Goal: Task Accomplishment & Management: Manage account settings

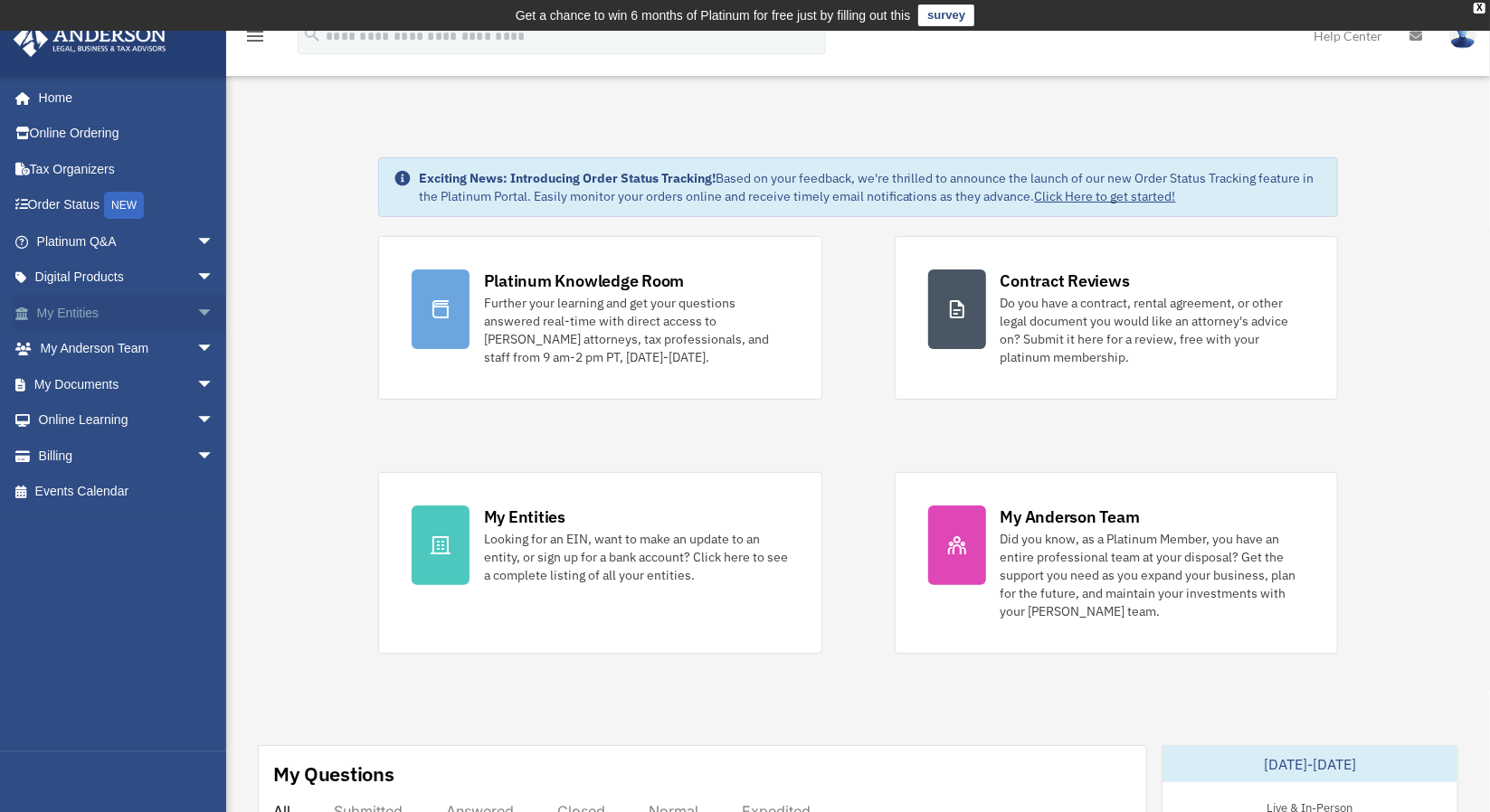
click at [132, 312] on link "My Entities arrow_drop_down" at bounding box center [127, 313] width 229 height 37
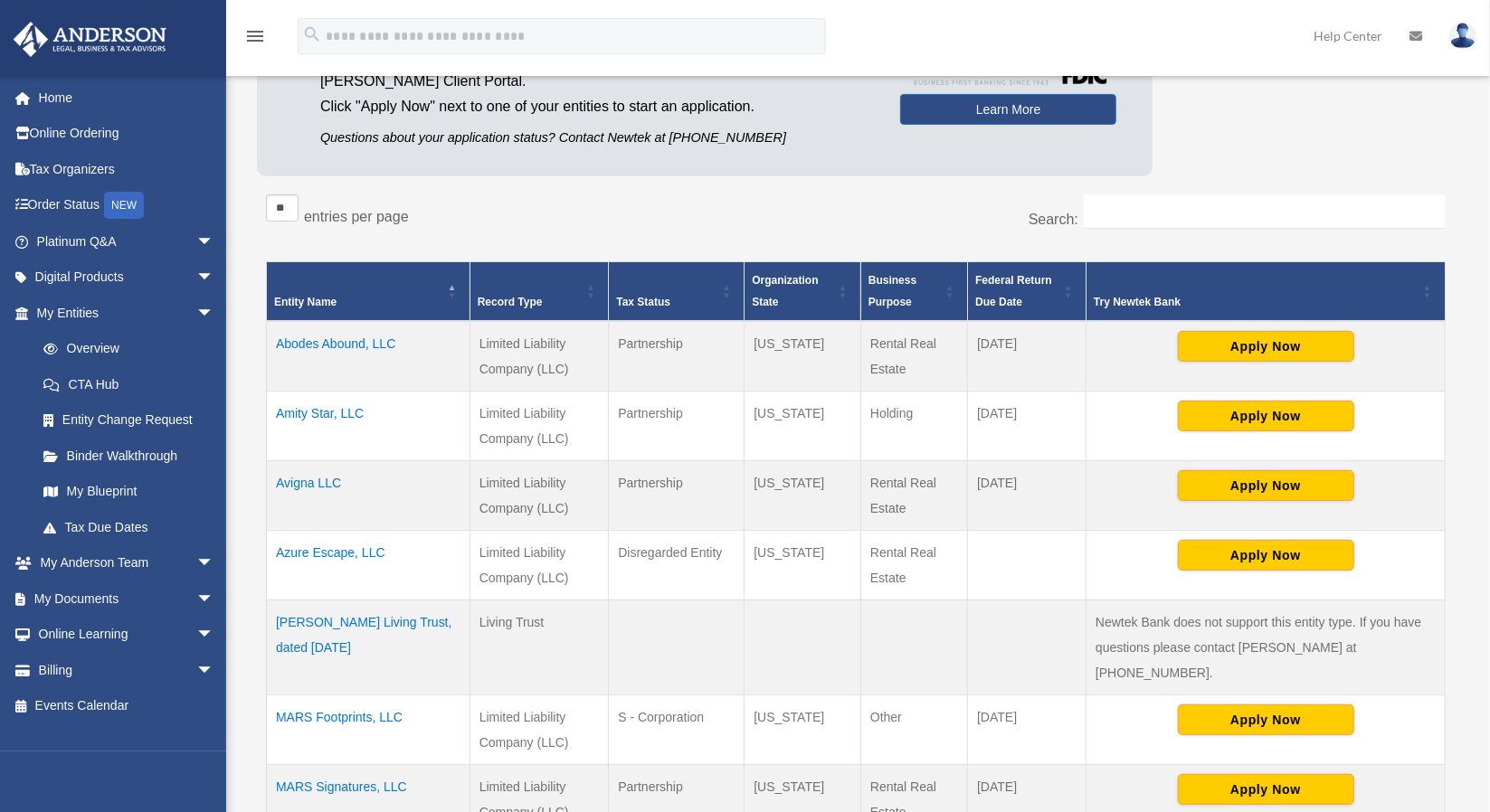
scroll to position [231, 0]
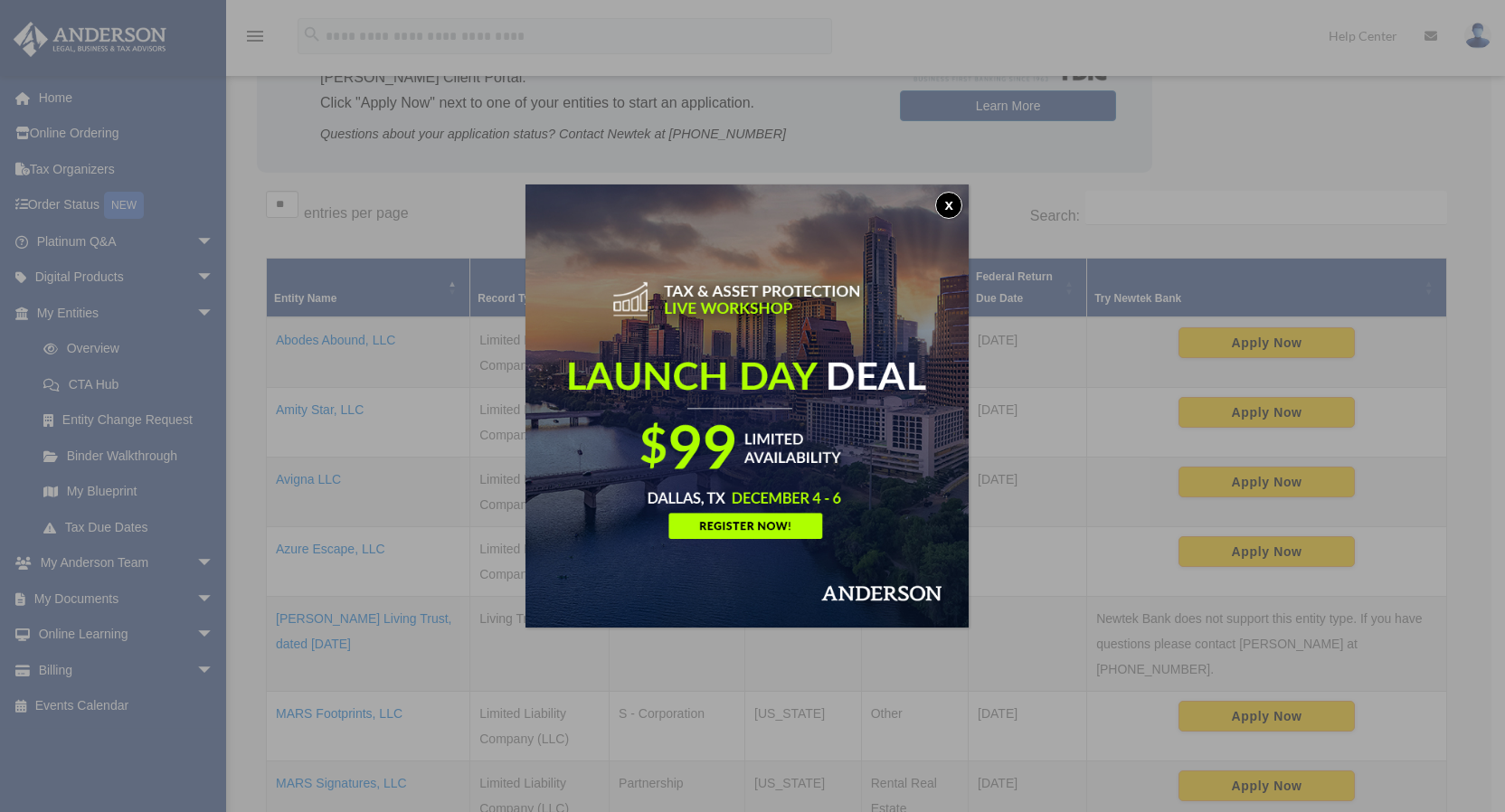
click at [957, 202] on button "x" at bounding box center [948, 205] width 27 height 27
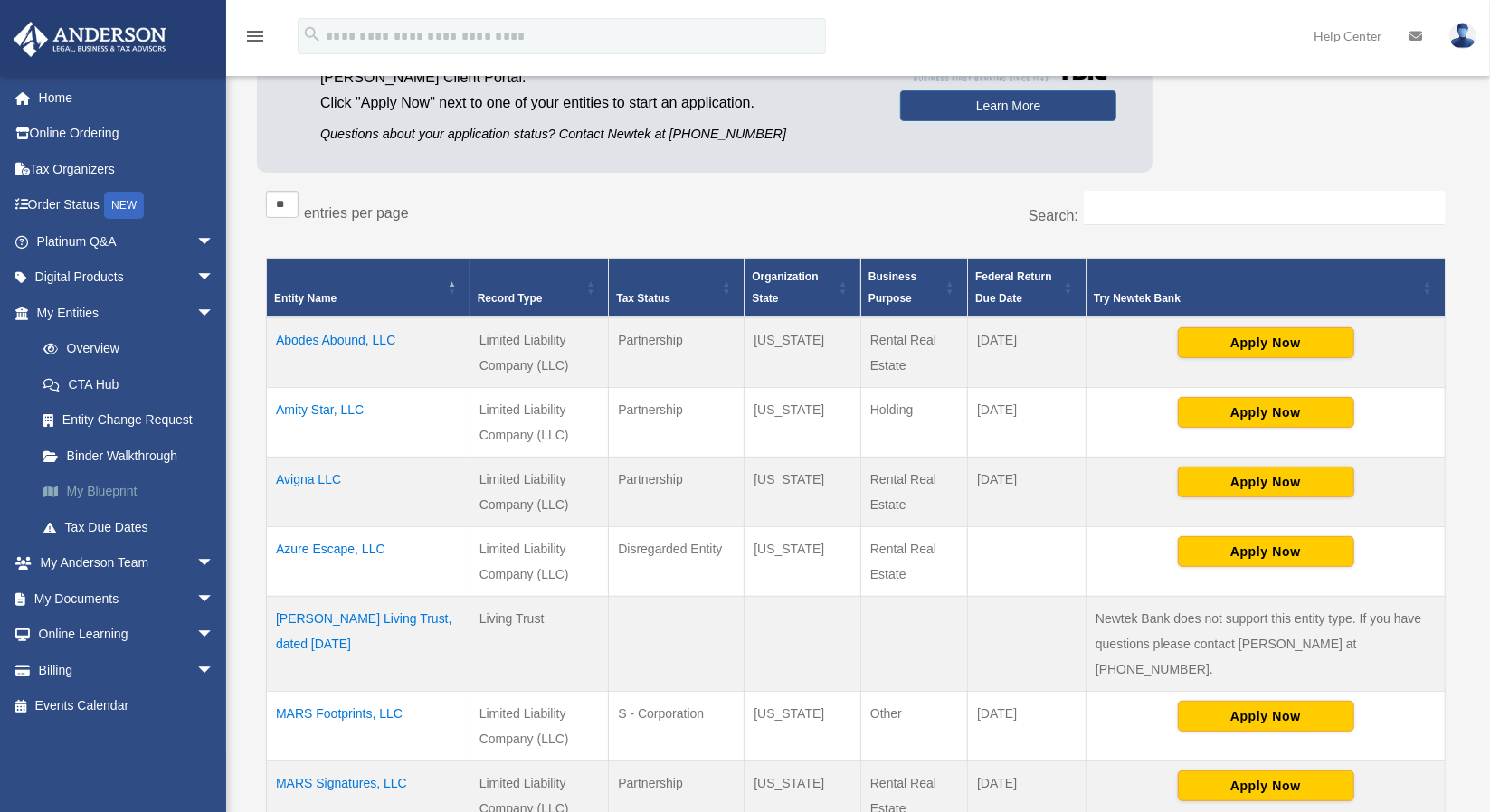
click at [107, 493] on link "My Blueprint" at bounding box center [133, 492] width 216 height 37
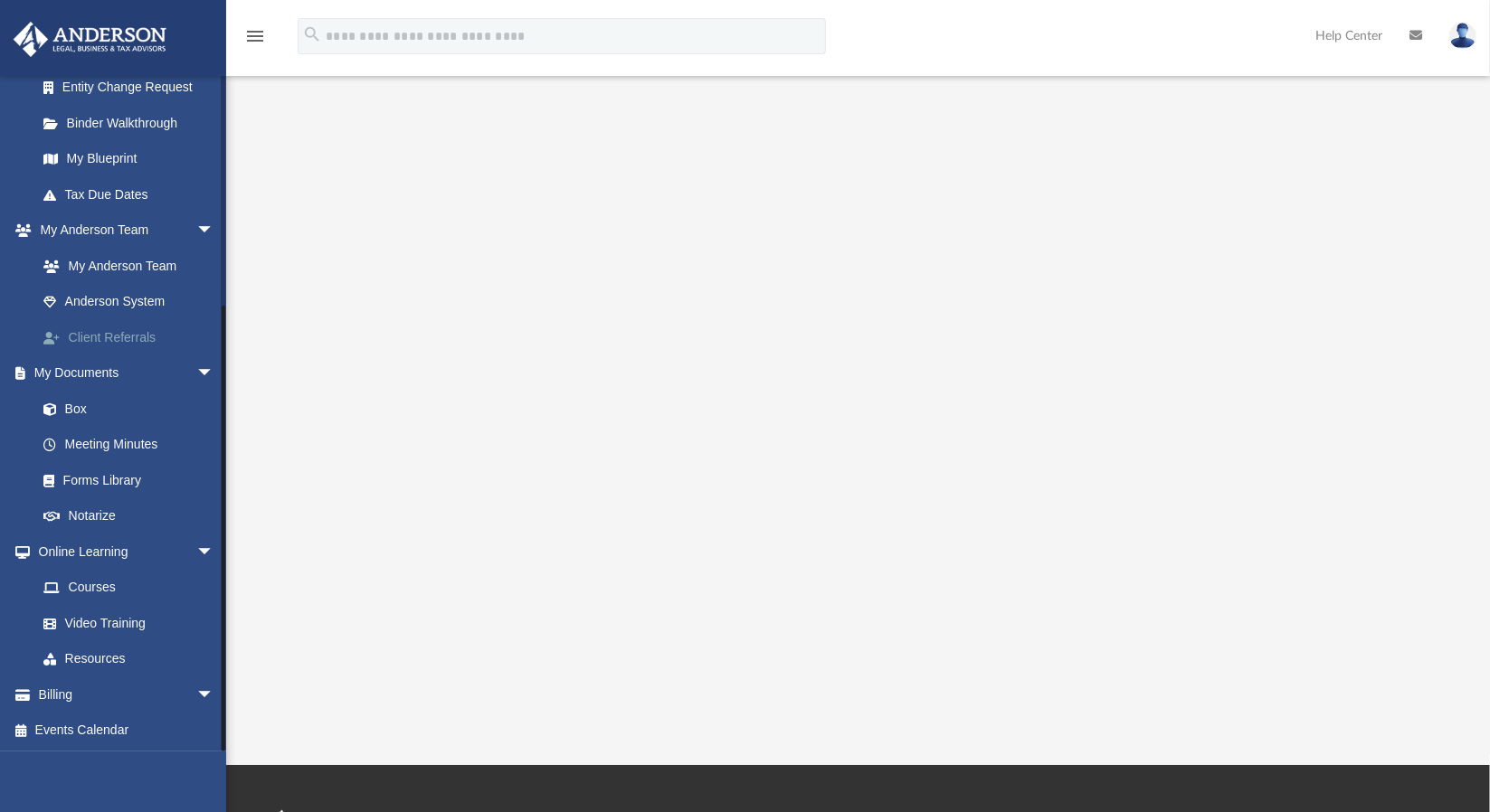
scroll to position [171, 0]
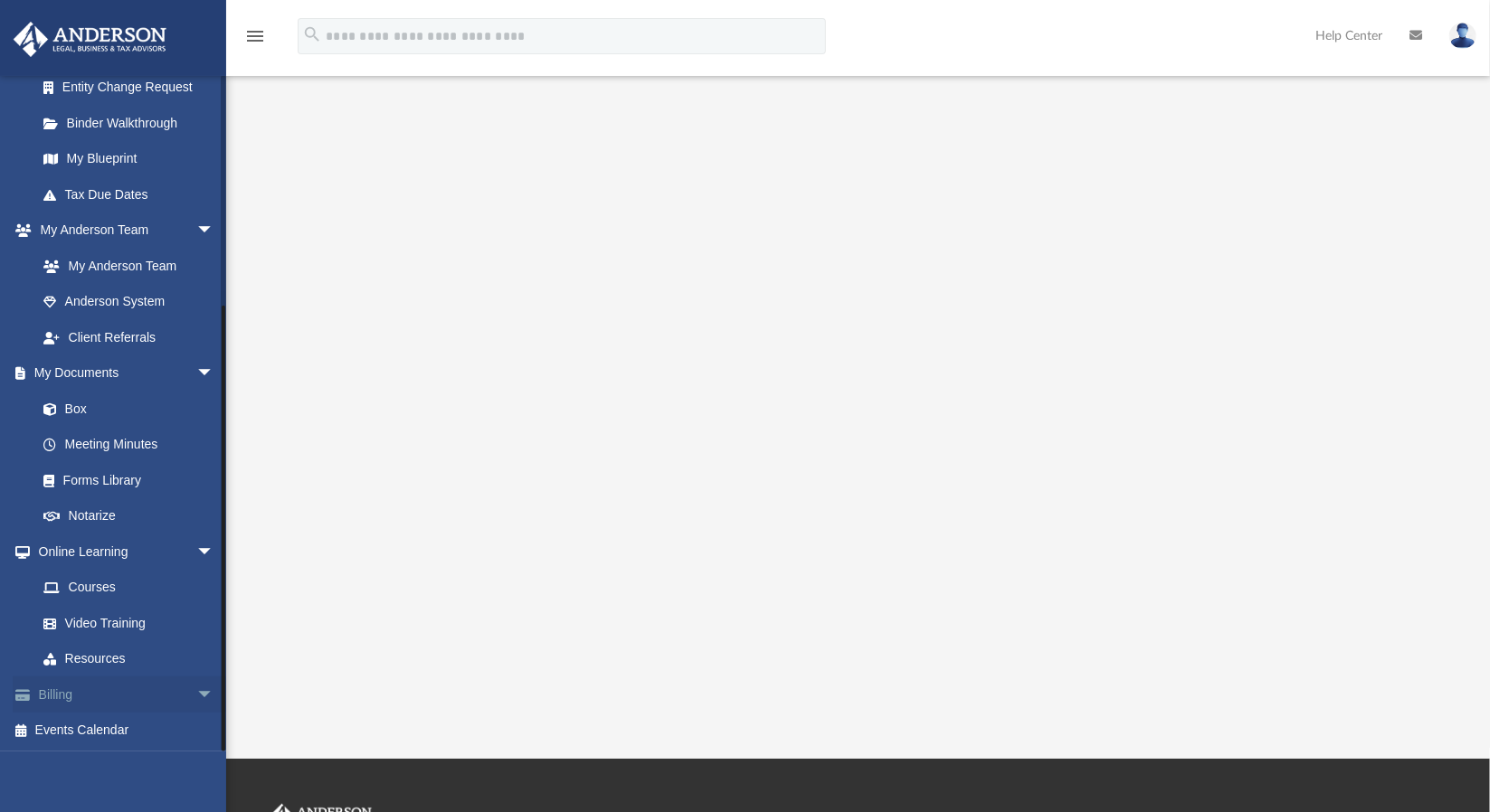
click at [196, 689] on span "arrow_drop_down" at bounding box center [214, 695] width 37 height 37
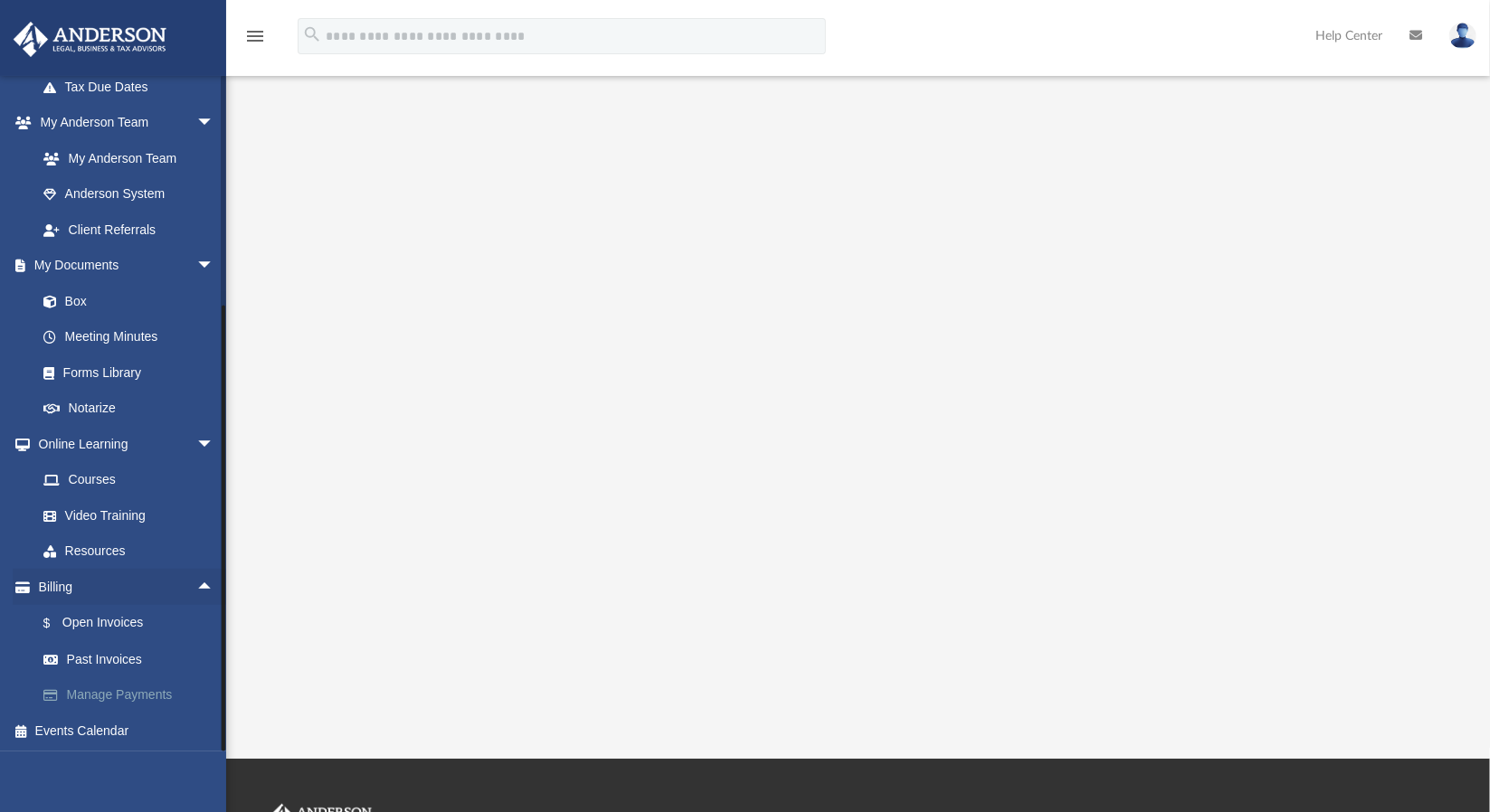
click at [115, 690] on link "Manage Payments" at bounding box center [133, 695] width 216 height 37
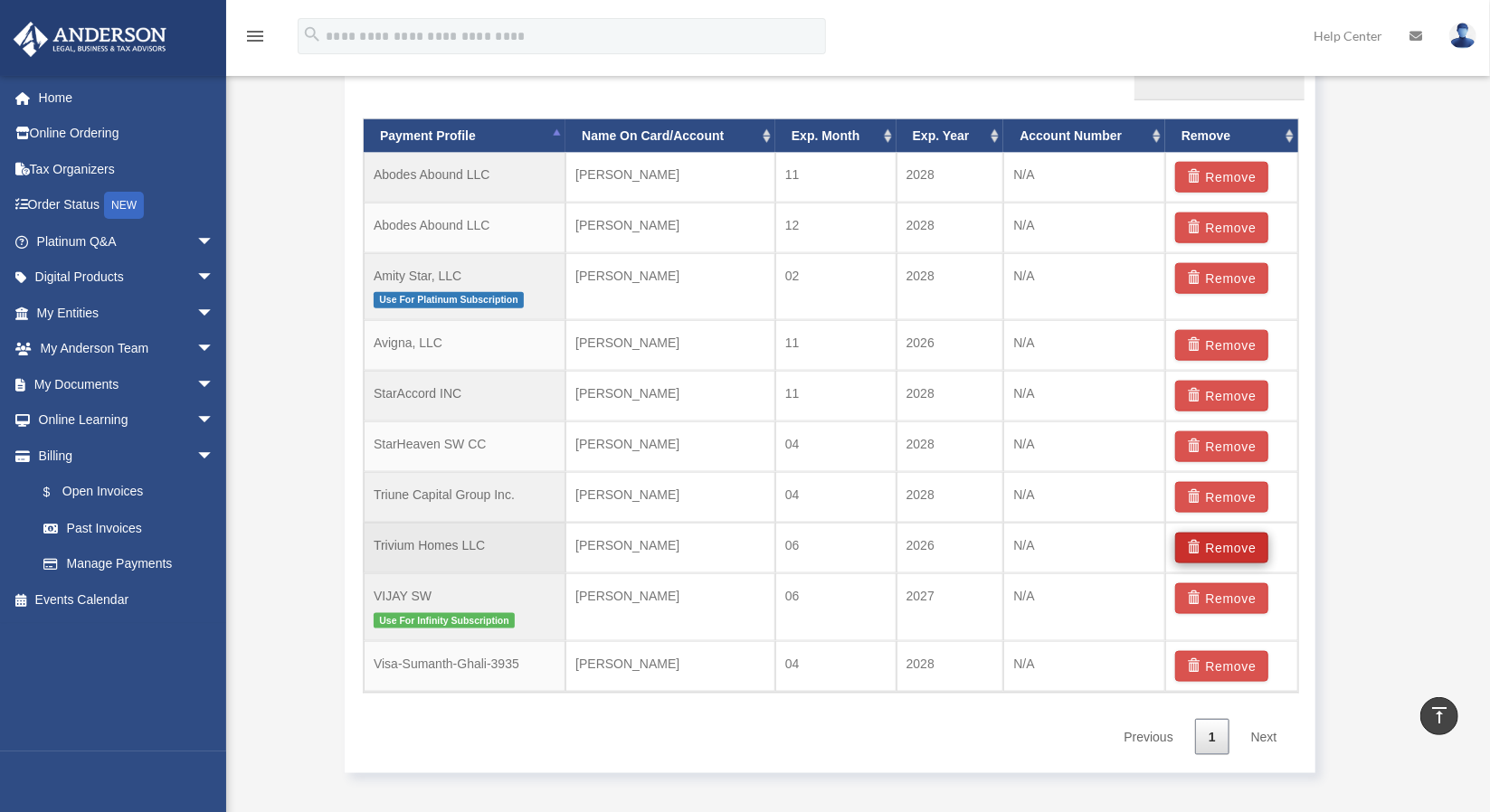
scroll to position [1211, 0]
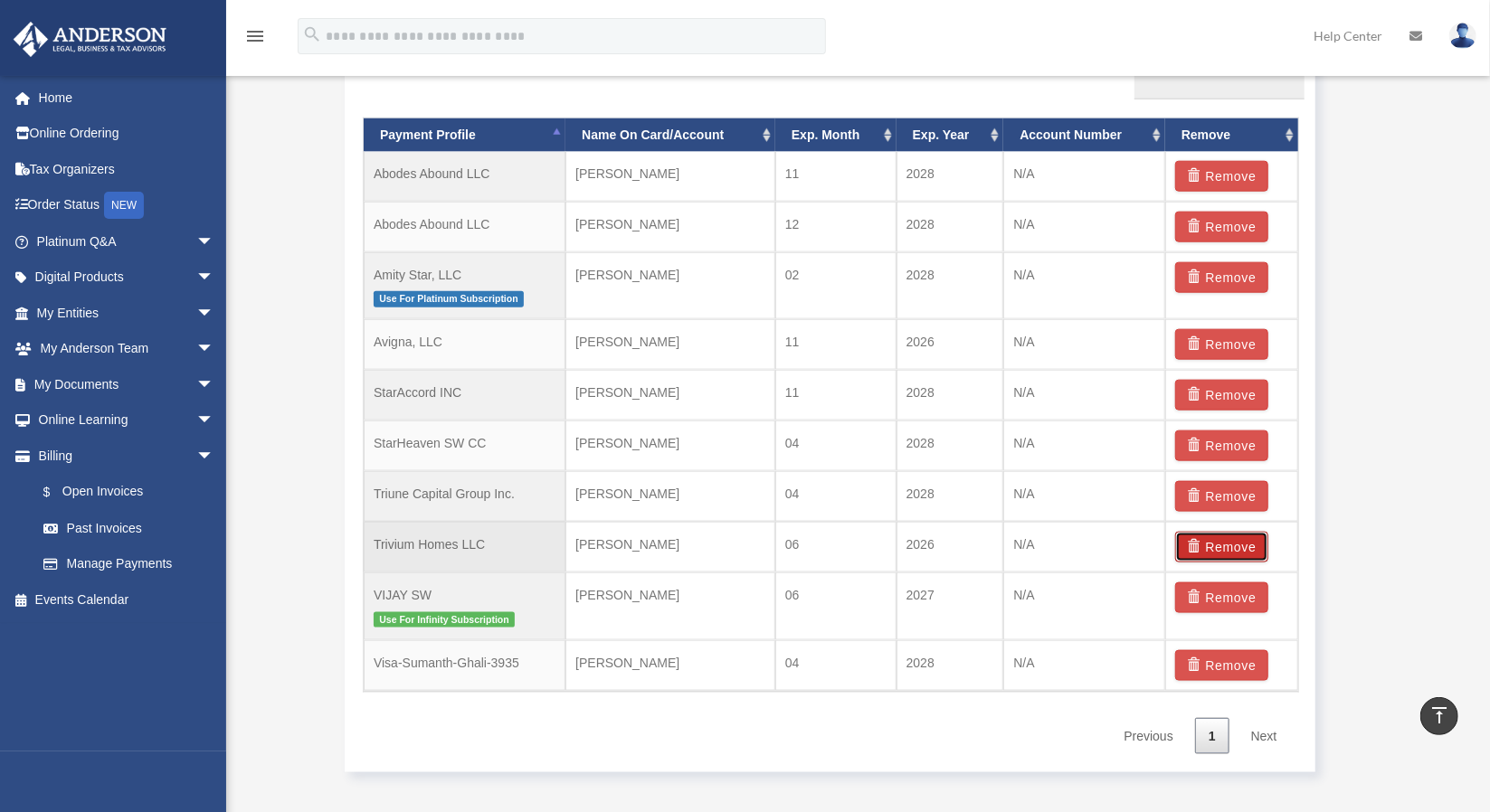
click at [1221, 535] on button "Remove" at bounding box center [1221, 547] width 93 height 31
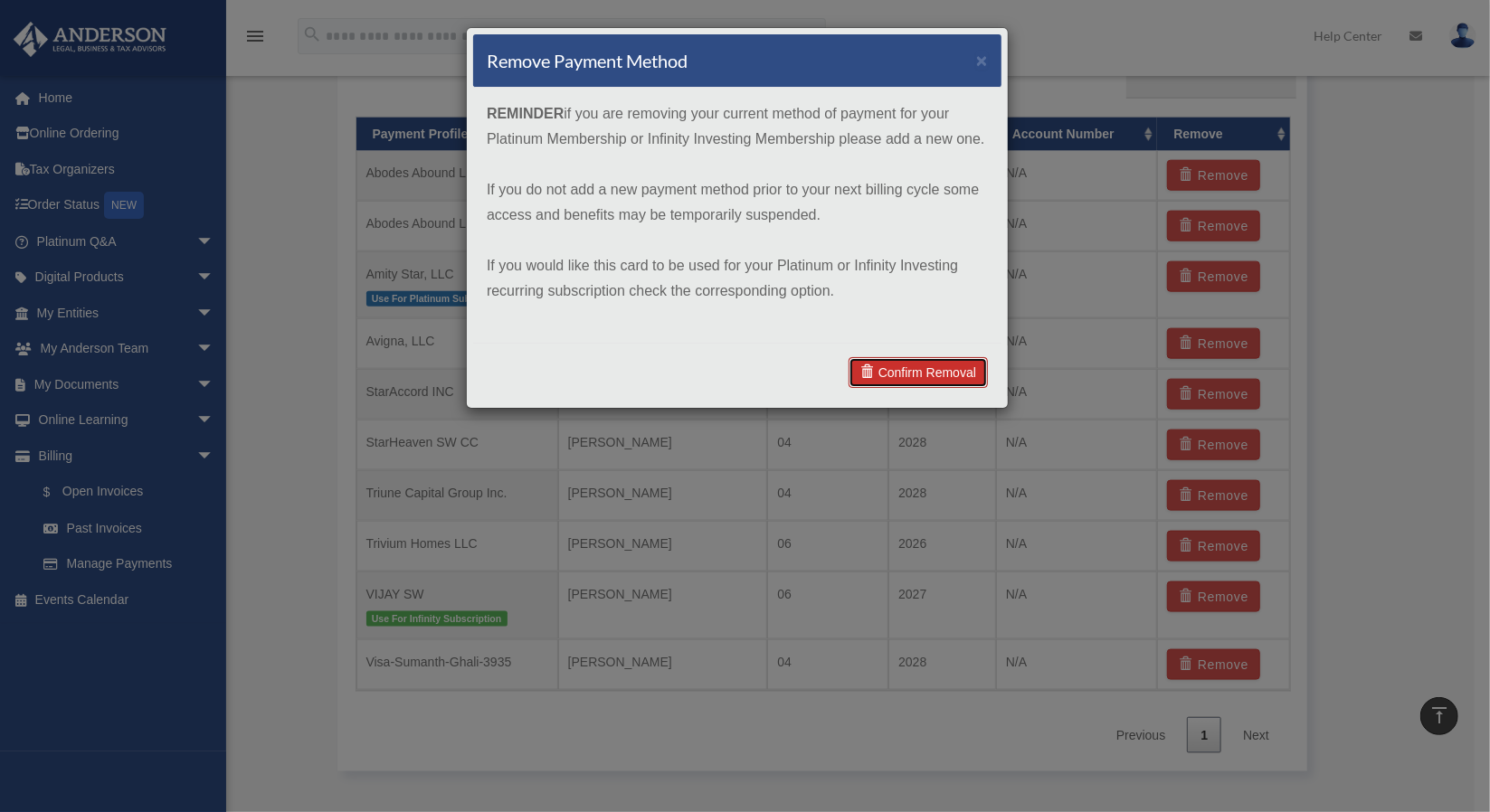
click at [912, 373] on link "Confirm Removal" at bounding box center [918, 372] width 140 height 31
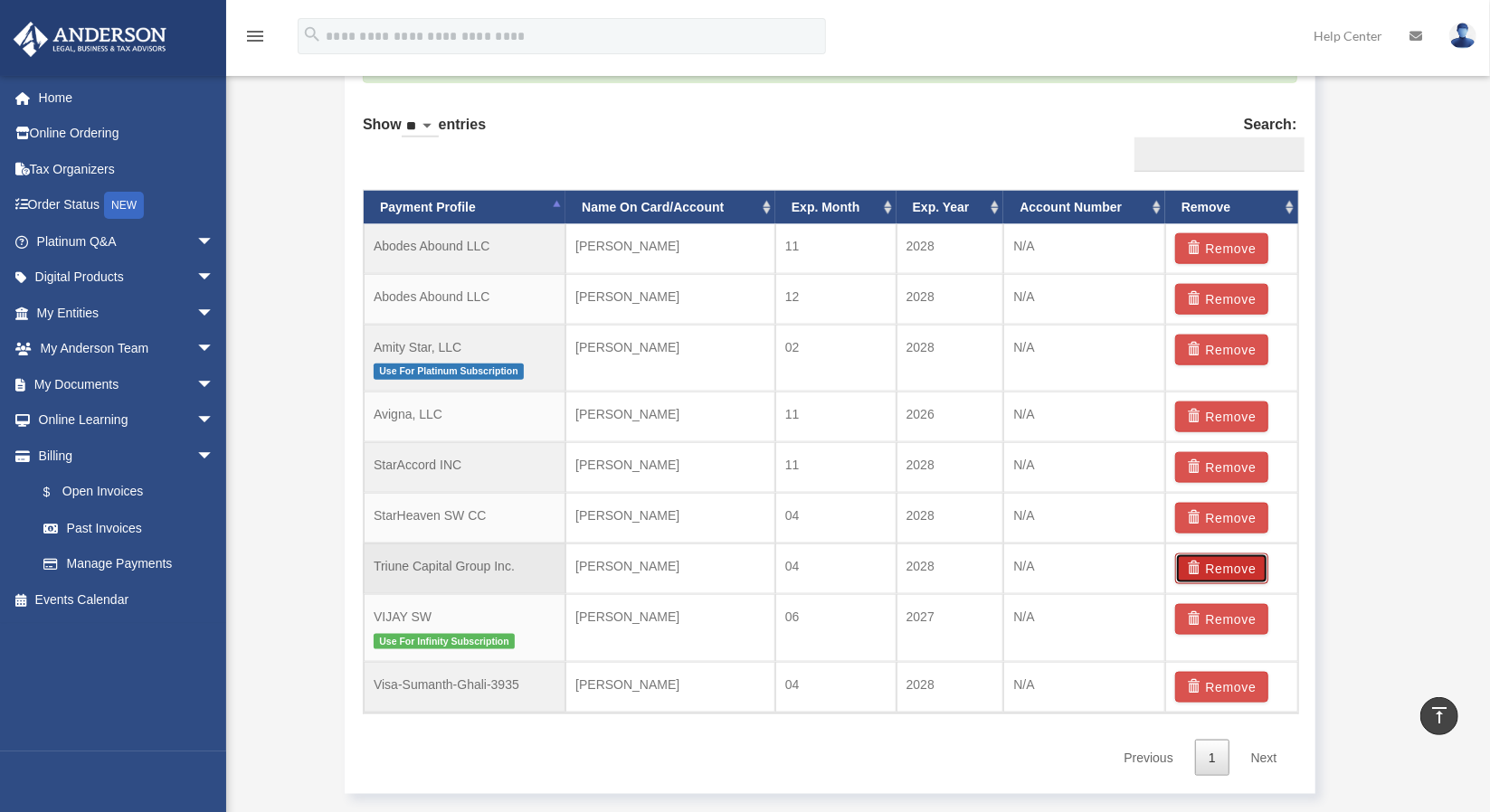
click at [1227, 554] on button "Remove" at bounding box center [1221, 568] width 93 height 31
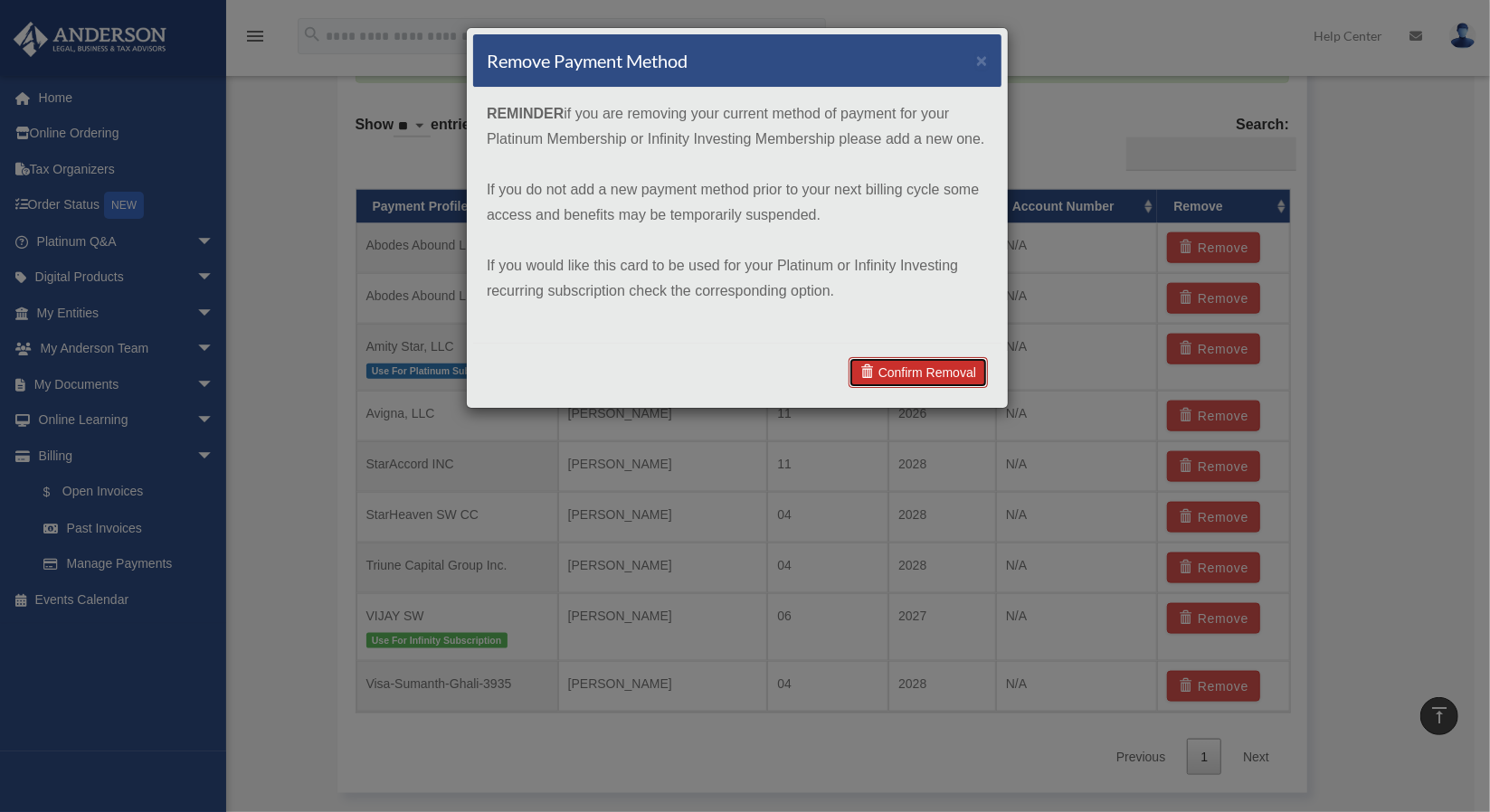
click at [941, 368] on link "Confirm Removal" at bounding box center [918, 372] width 140 height 31
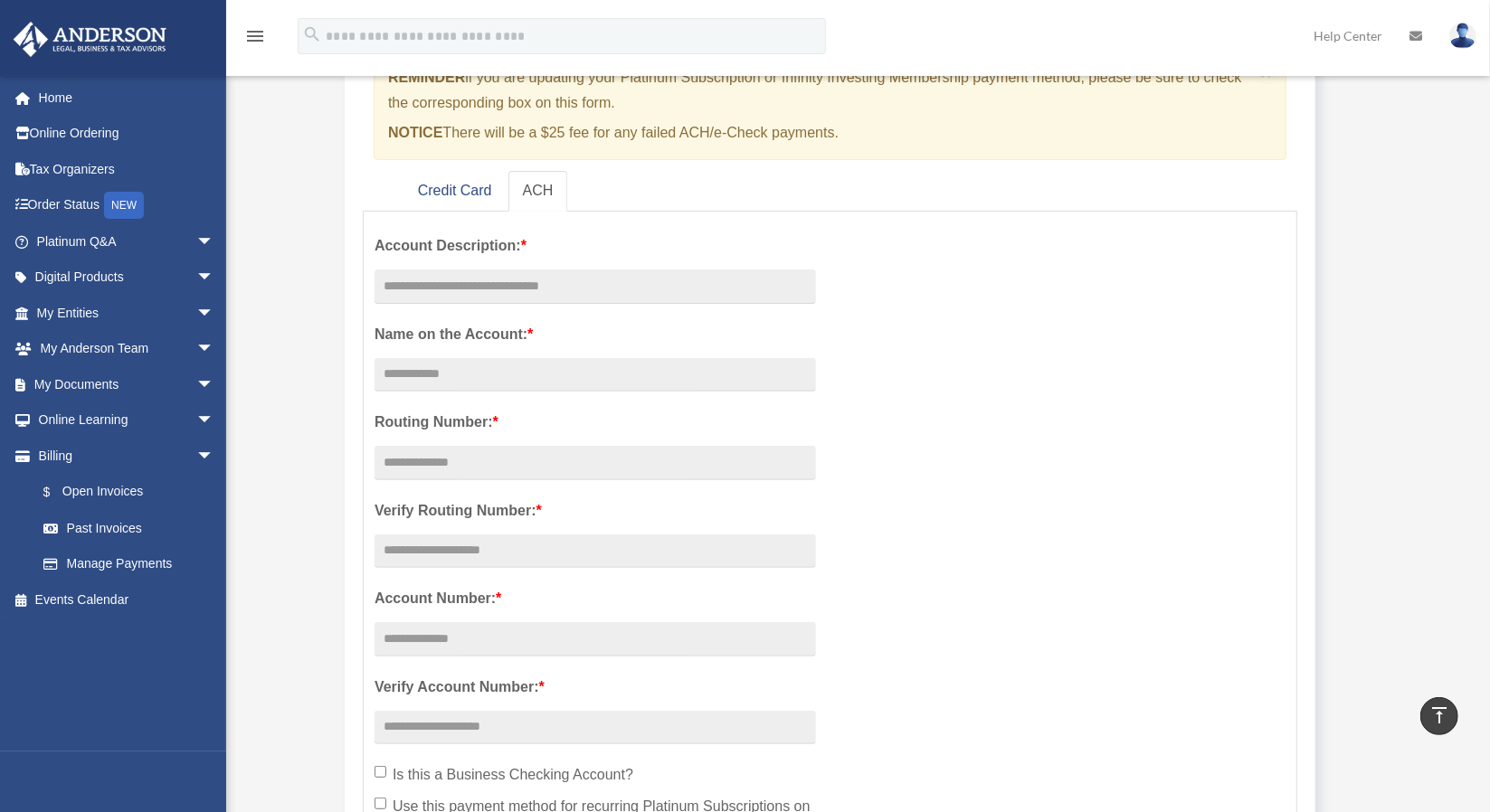
scroll to position [0, 0]
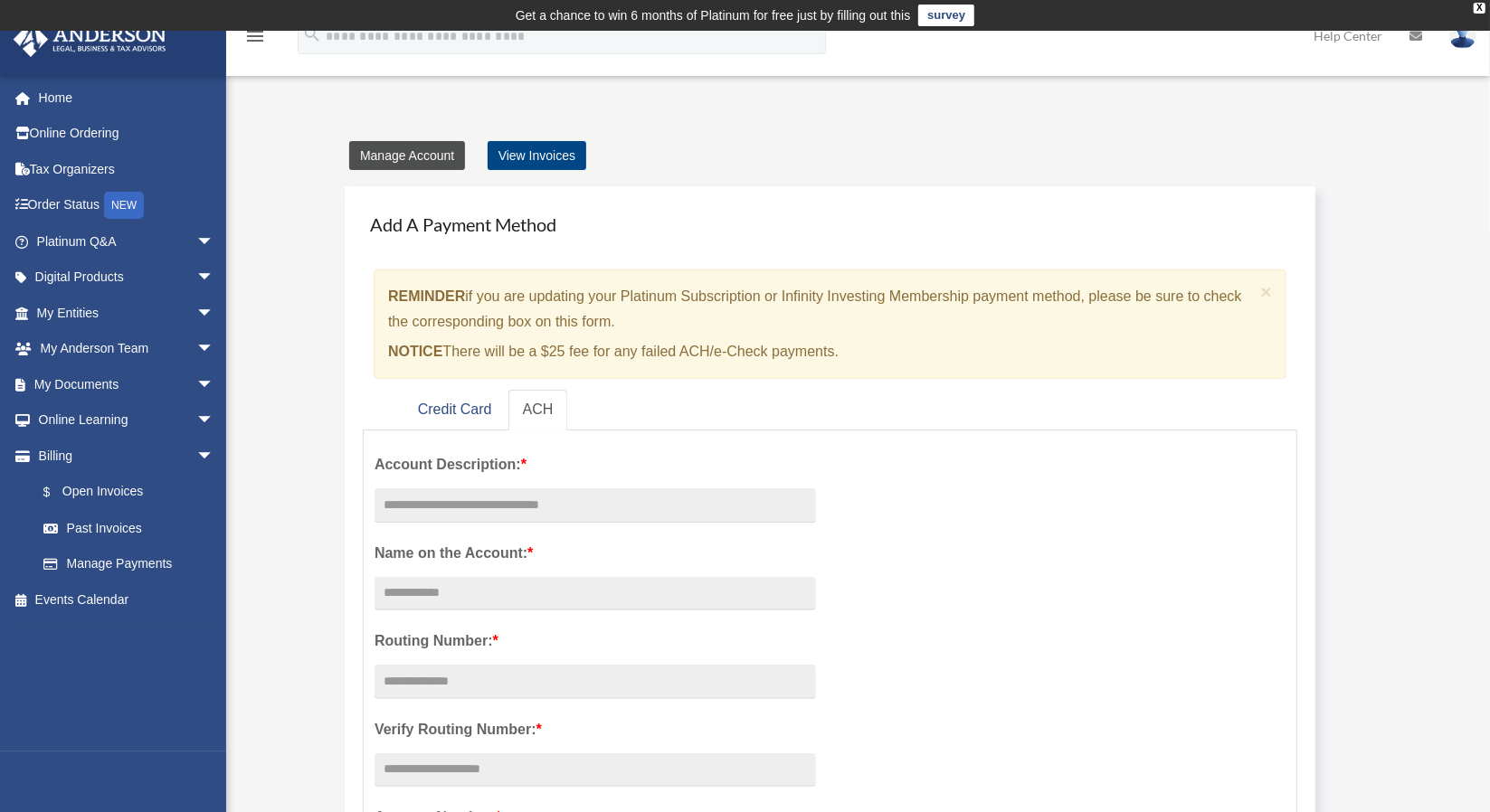
click at [436, 154] on link "Manage Account" at bounding box center [408, 155] width 116 height 29
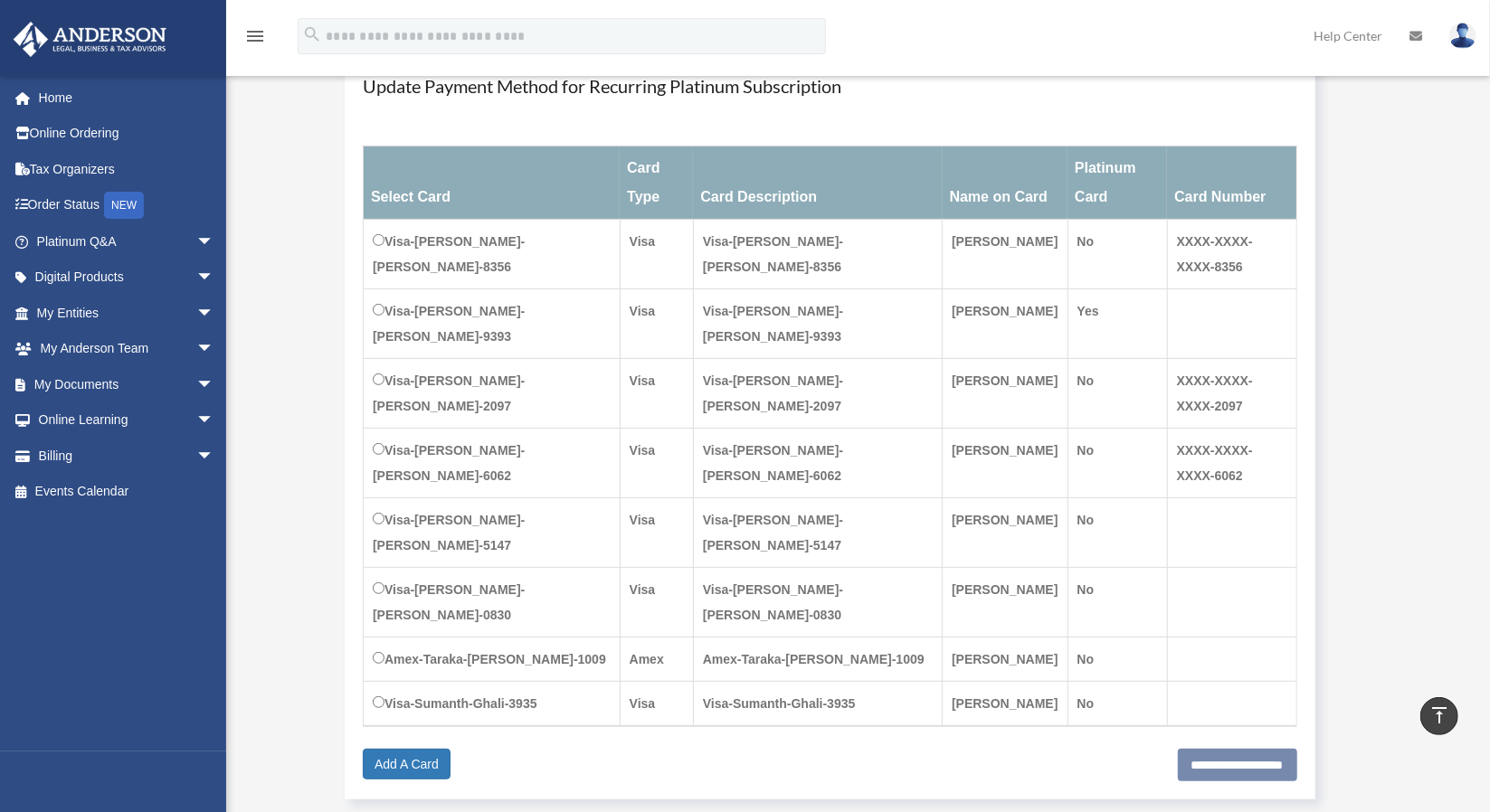
scroll to position [255, 0]
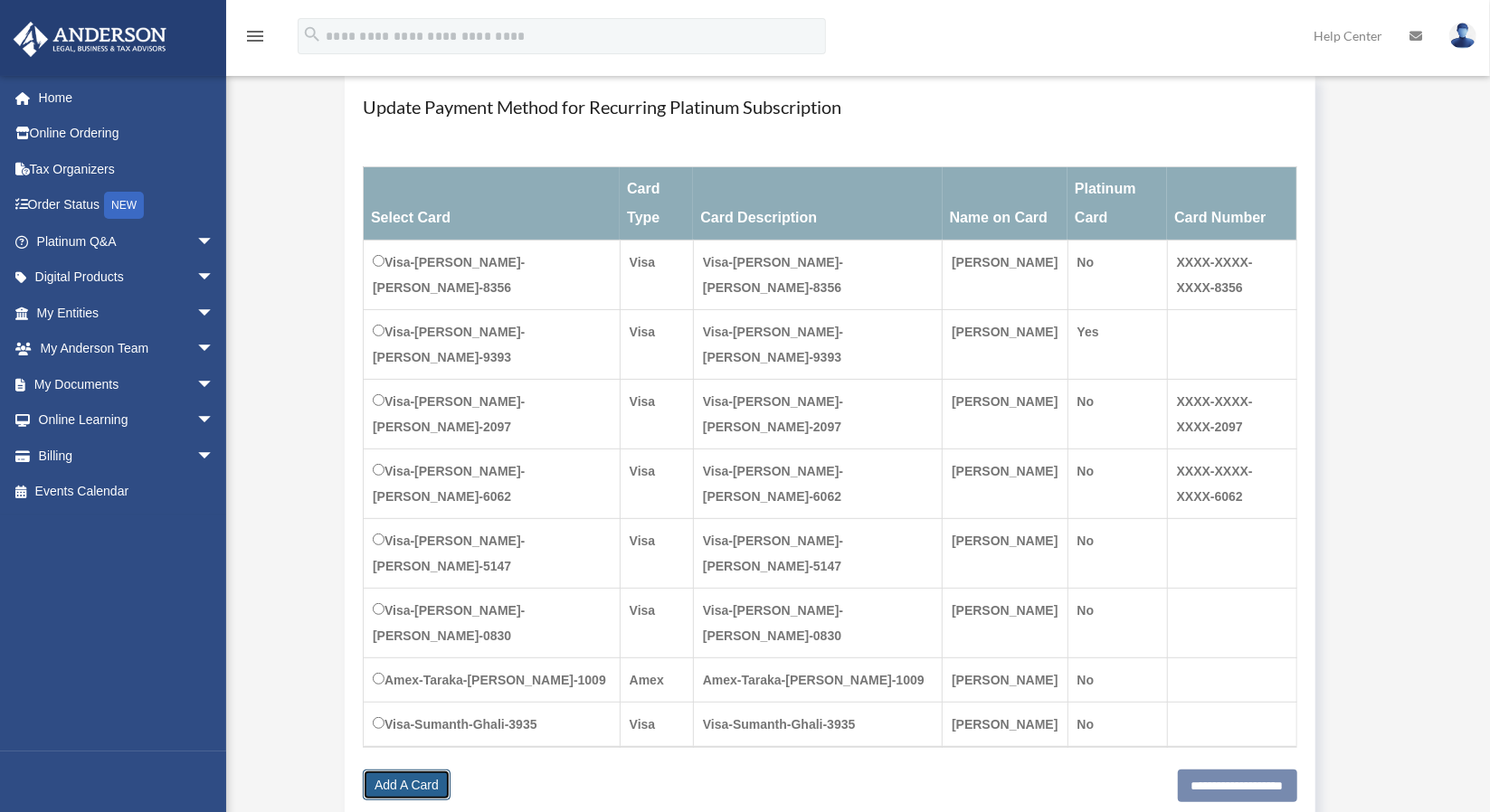
click at [413, 770] on link "Add A Card" at bounding box center [407, 785] width 88 height 31
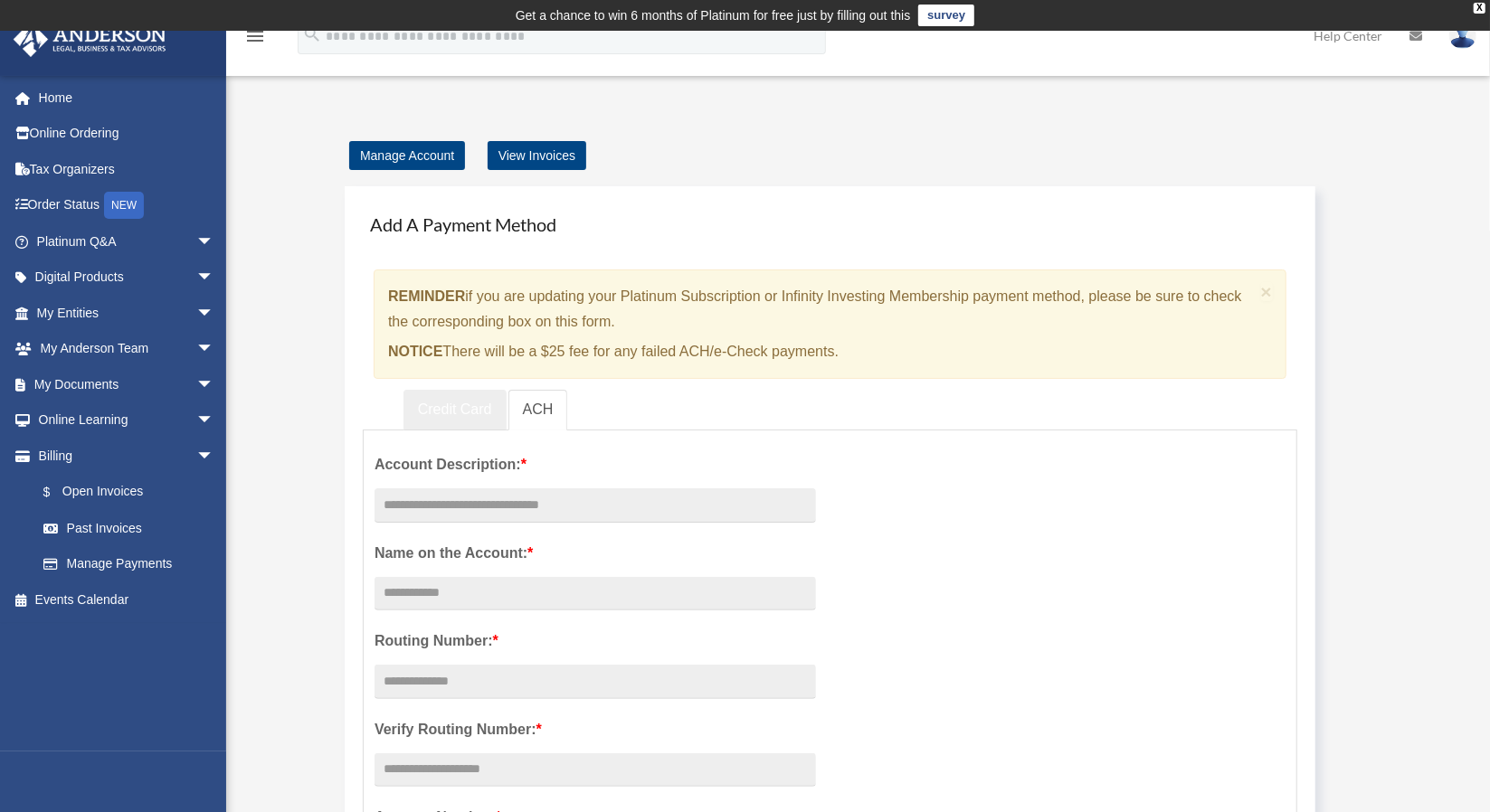
click at [446, 407] on link "Credit Card" at bounding box center [455, 409] width 103 height 40
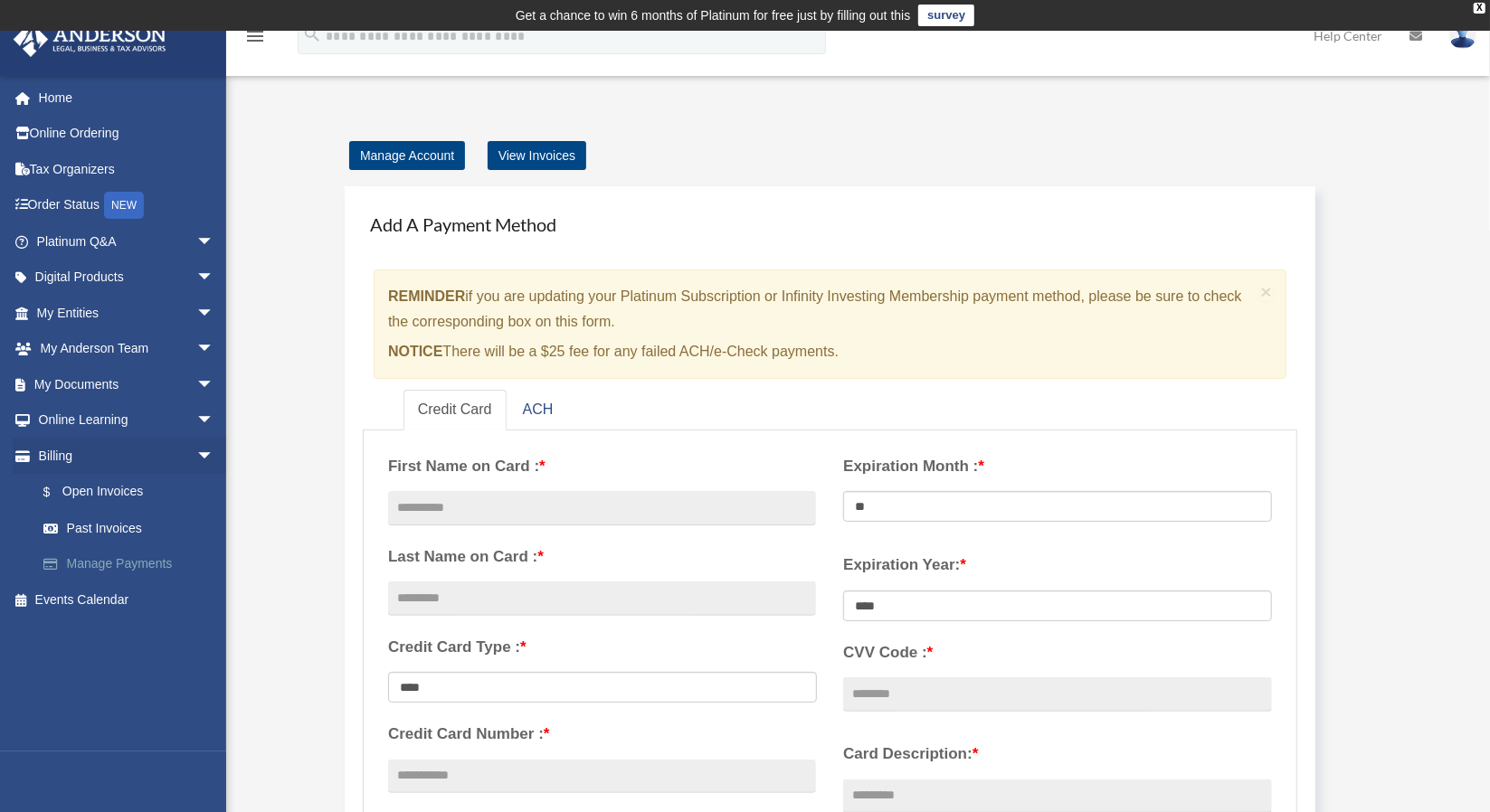
click at [120, 566] on link "Manage Payments" at bounding box center [133, 564] width 216 height 37
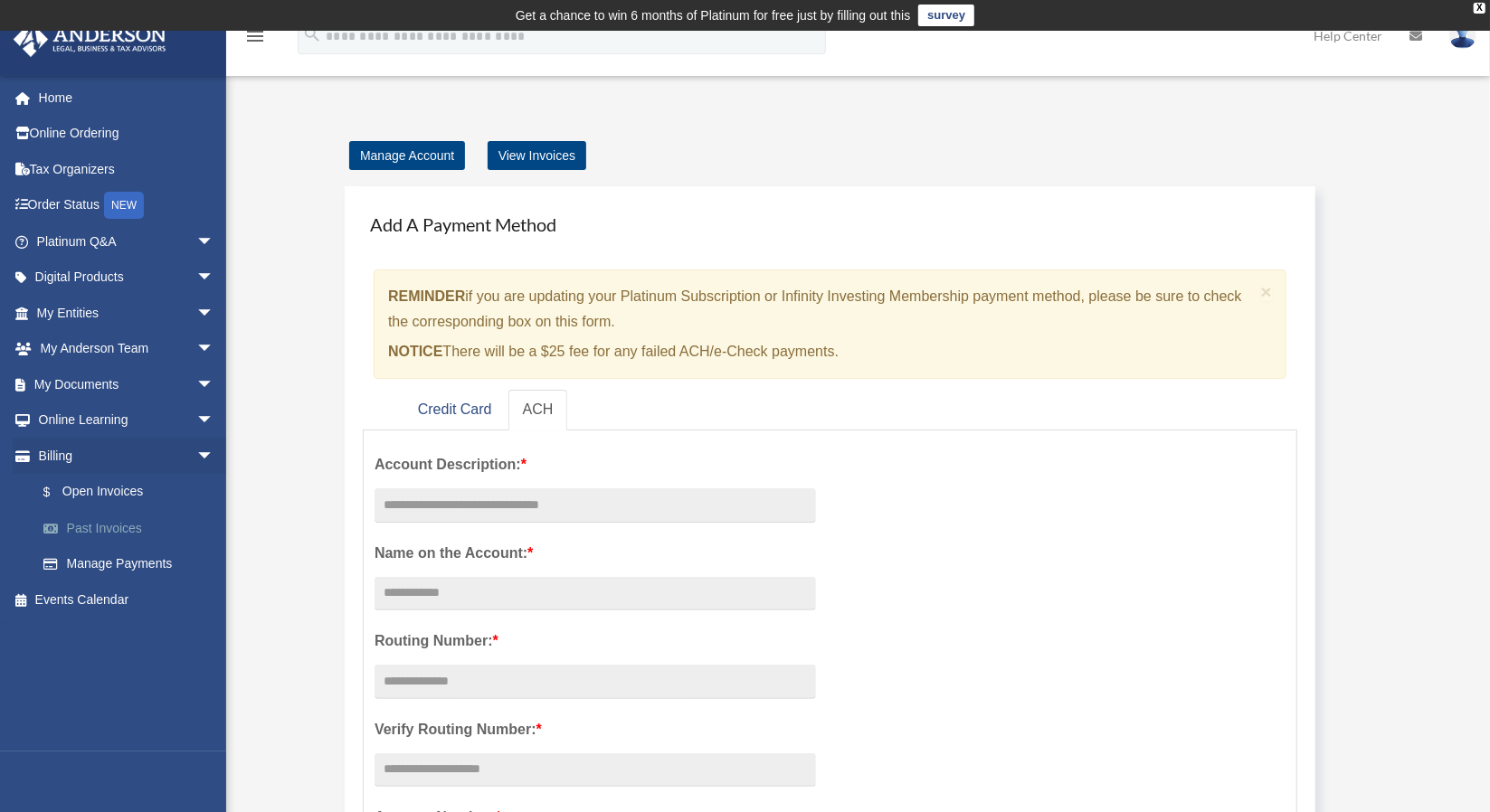
click at [107, 525] on link "Past Invoices" at bounding box center [133, 527] width 216 height 37
click at [410, 156] on link "Manage Account" at bounding box center [408, 155] width 116 height 29
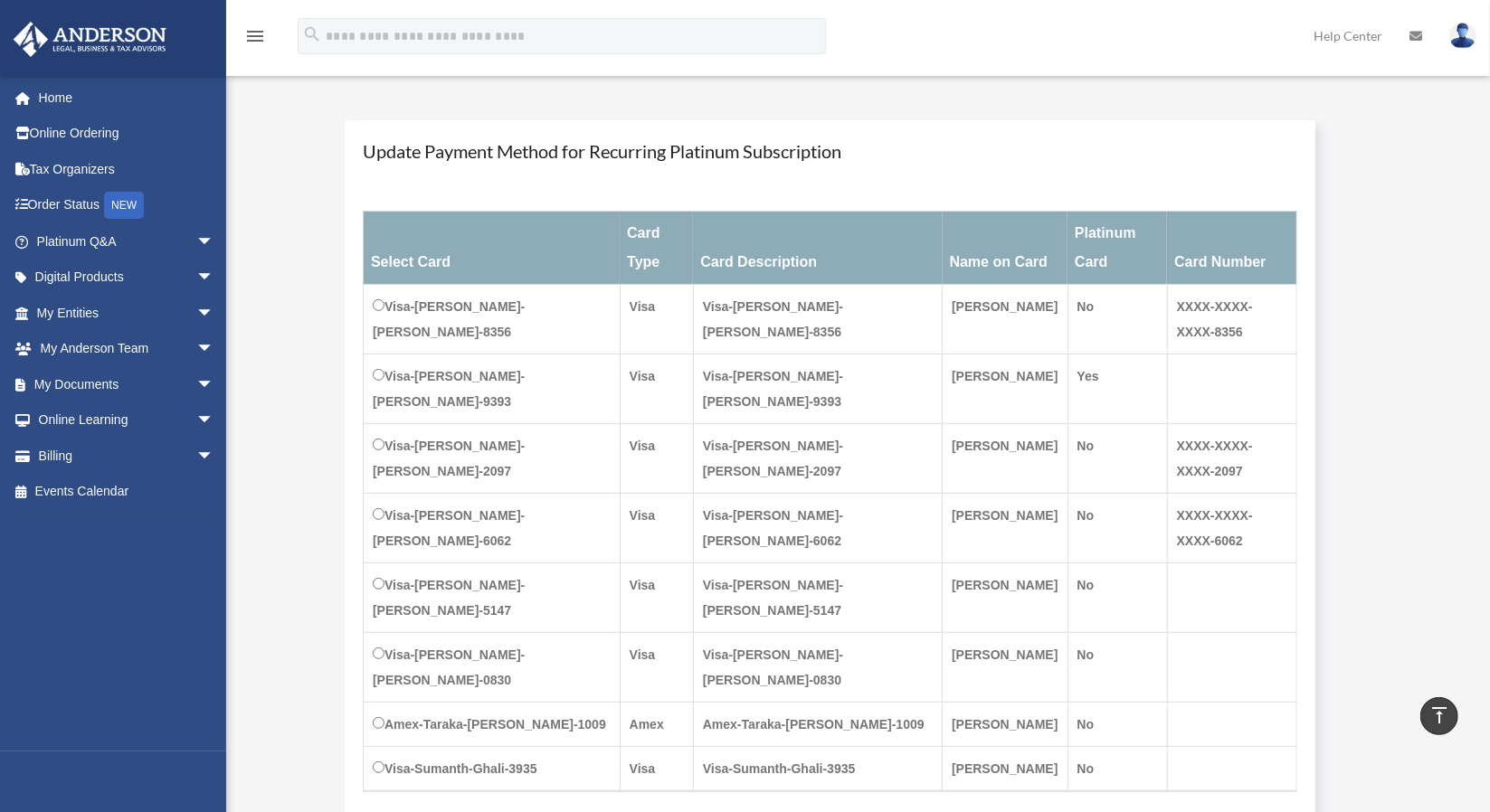
scroll to position [210, 0]
click at [196, 306] on span "arrow_drop_down" at bounding box center [214, 314] width 37 height 37
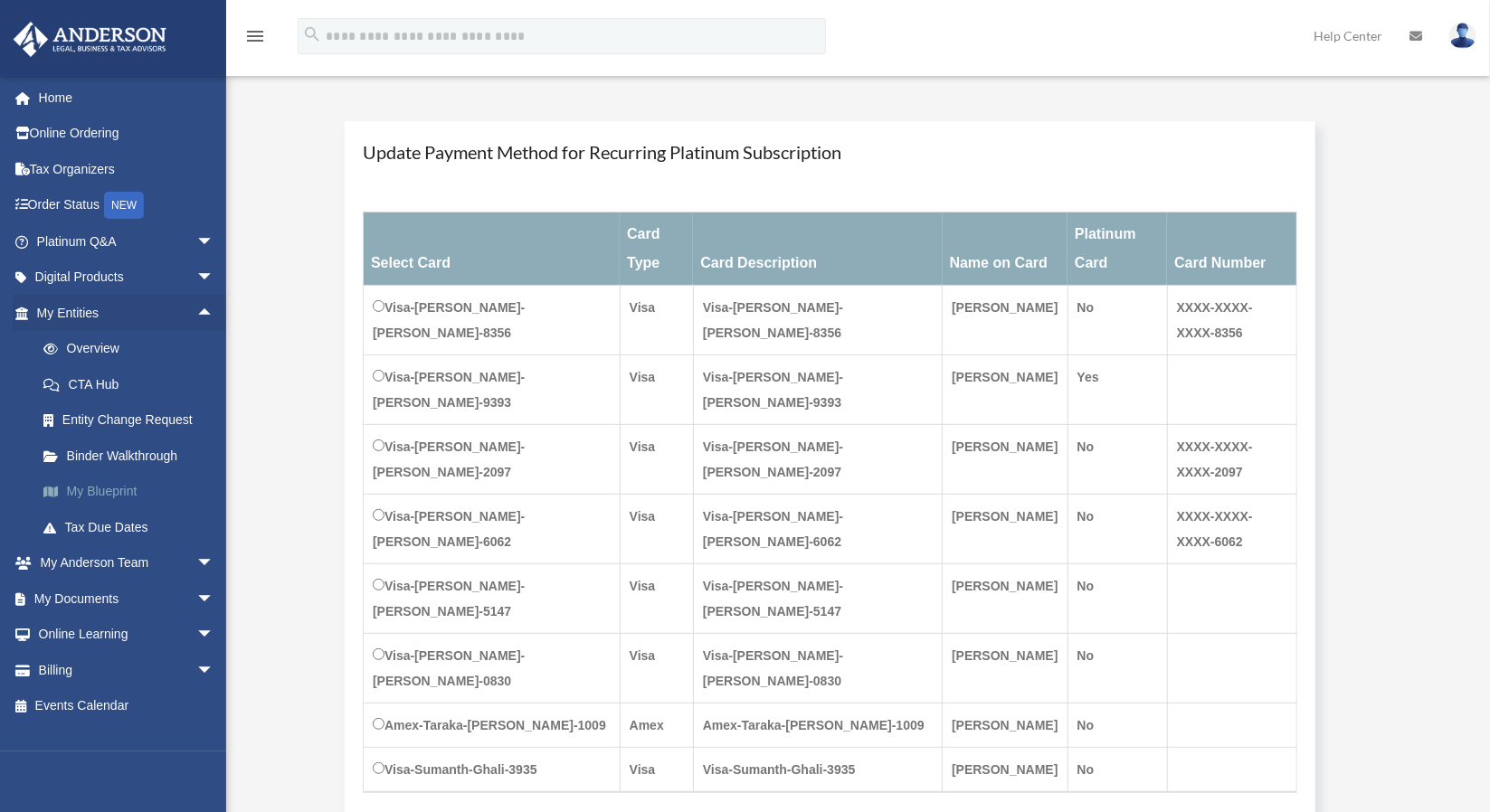
click at [130, 489] on link "My Blueprint" at bounding box center [133, 492] width 216 height 37
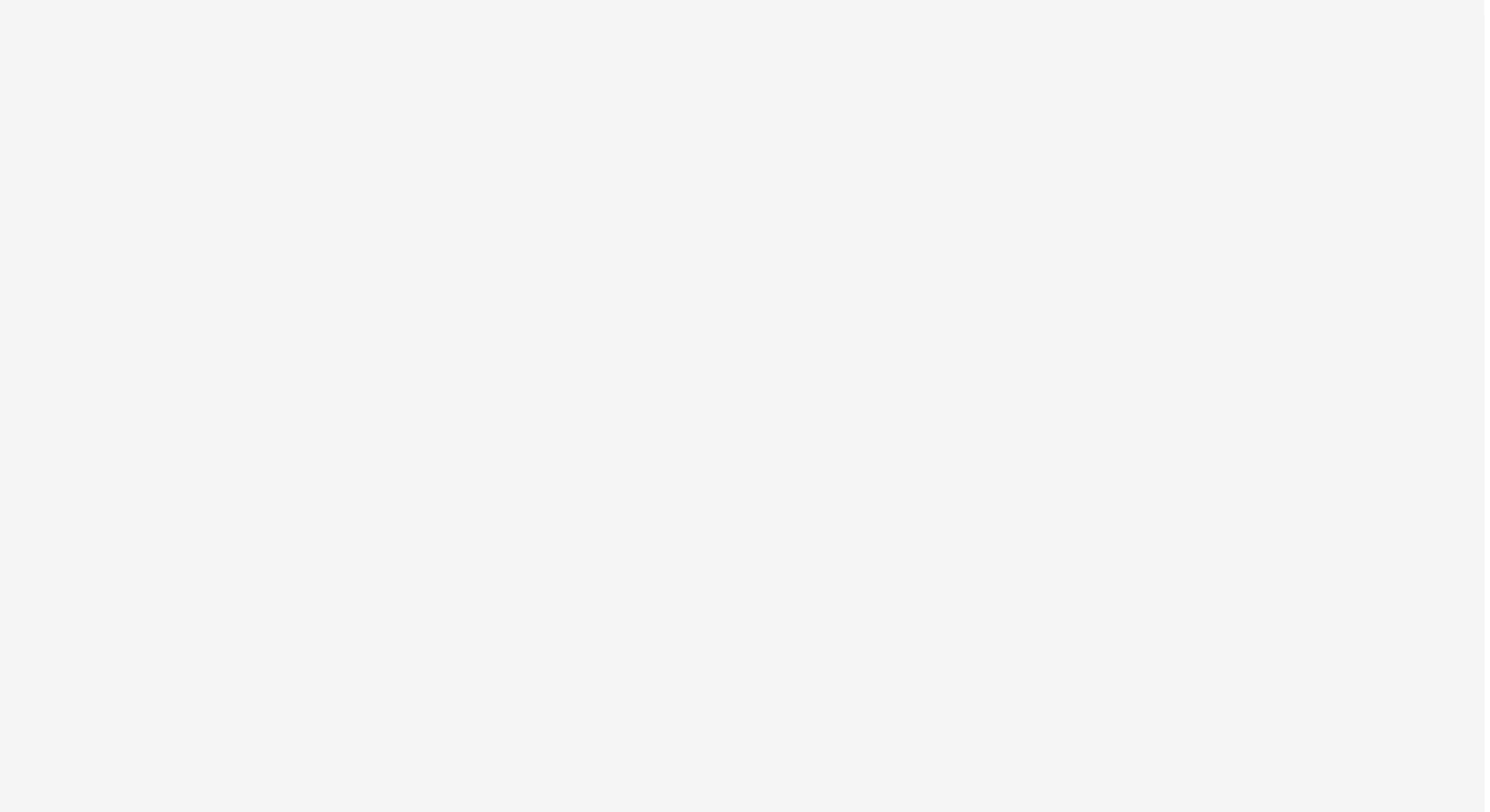
scroll to position [13, 0]
